Goal: Task Accomplishment & Management: Complete application form

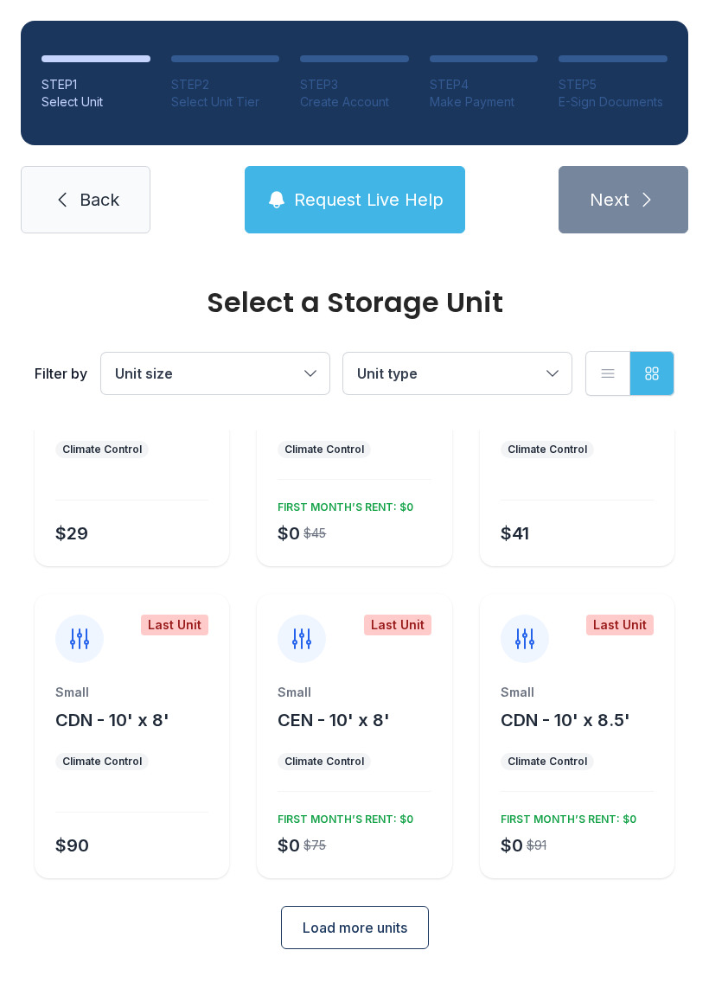
scroll to position [150, 0]
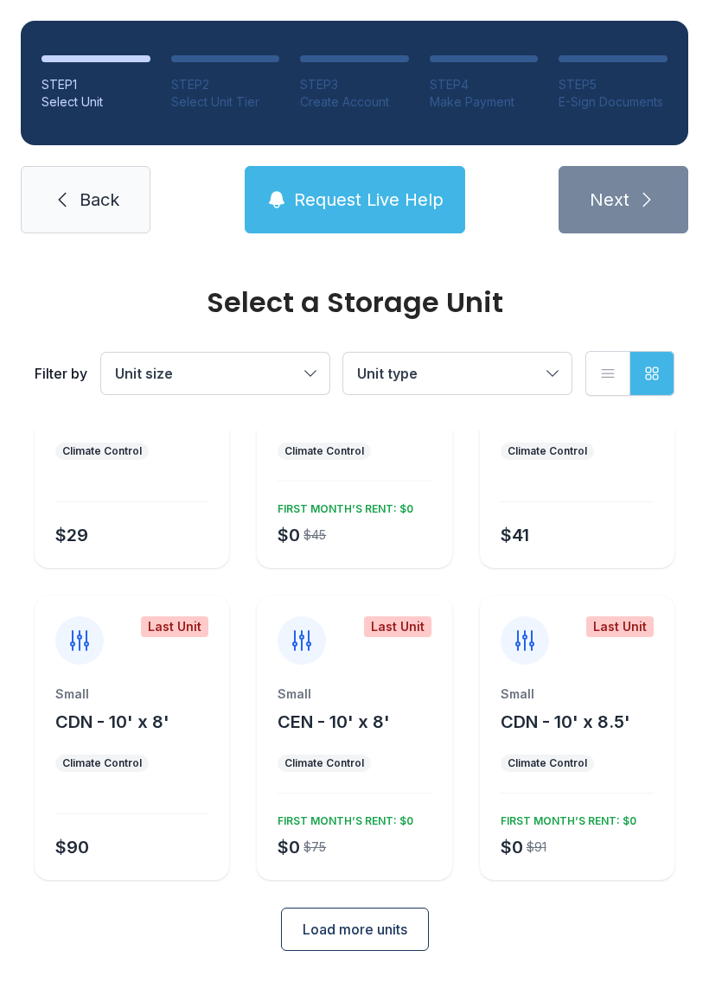
click at [73, 199] on link "Back" at bounding box center [86, 199] width 130 height 67
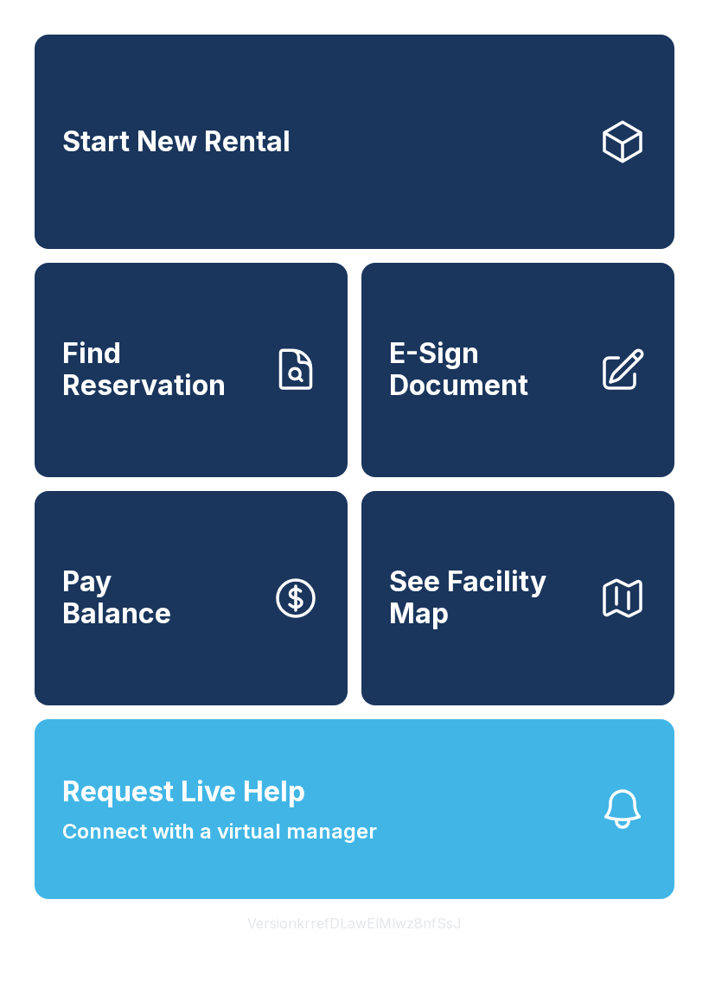
click at [299, 947] on button "Version krrefDLawElMlwz8nfSsJ" at bounding box center [354, 923] width 242 height 48
click at [298, 947] on button "Version krrefDLawElMlwz8nfSsJ" at bounding box center [354, 923] width 242 height 48
click at [584, 385] on link "E-Sign Document" at bounding box center [517, 370] width 313 height 214
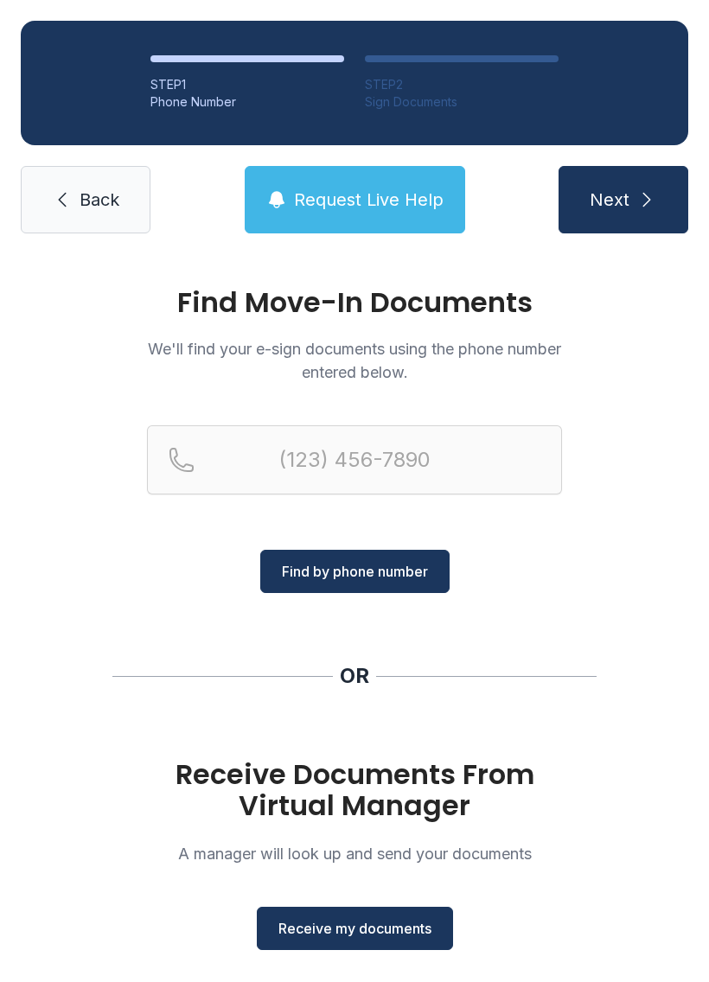
click at [348, 931] on span "Receive my documents" at bounding box center [354, 928] width 153 height 21
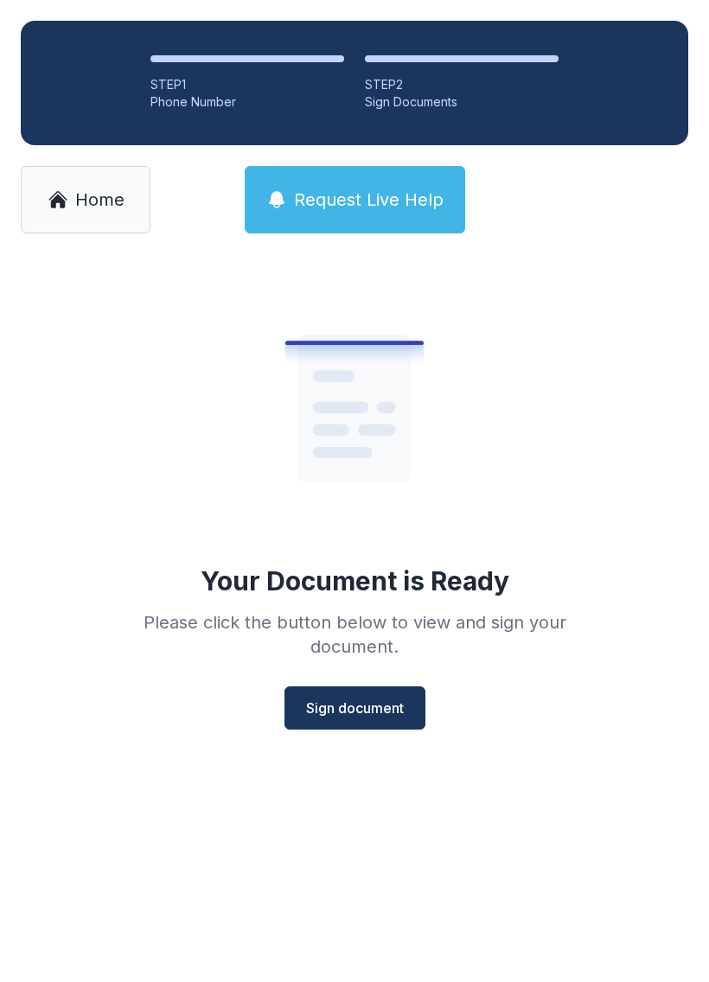
click at [350, 704] on span "Sign document" at bounding box center [355, 708] width 98 height 21
